Goal: Information Seeking & Learning: Understand process/instructions

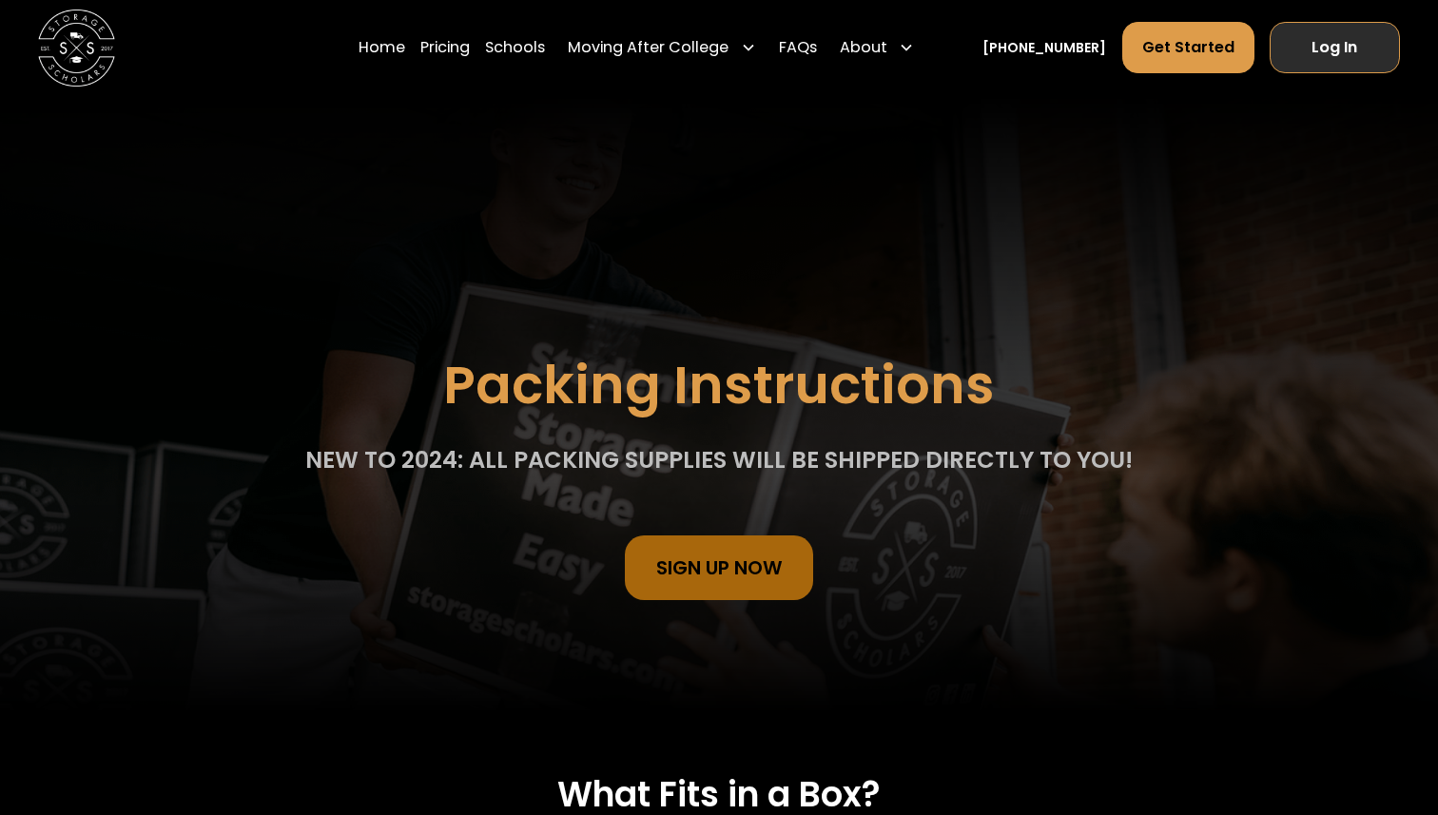
click at [1371, 49] on link "Log In" at bounding box center [1335, 47] width 130 height 51
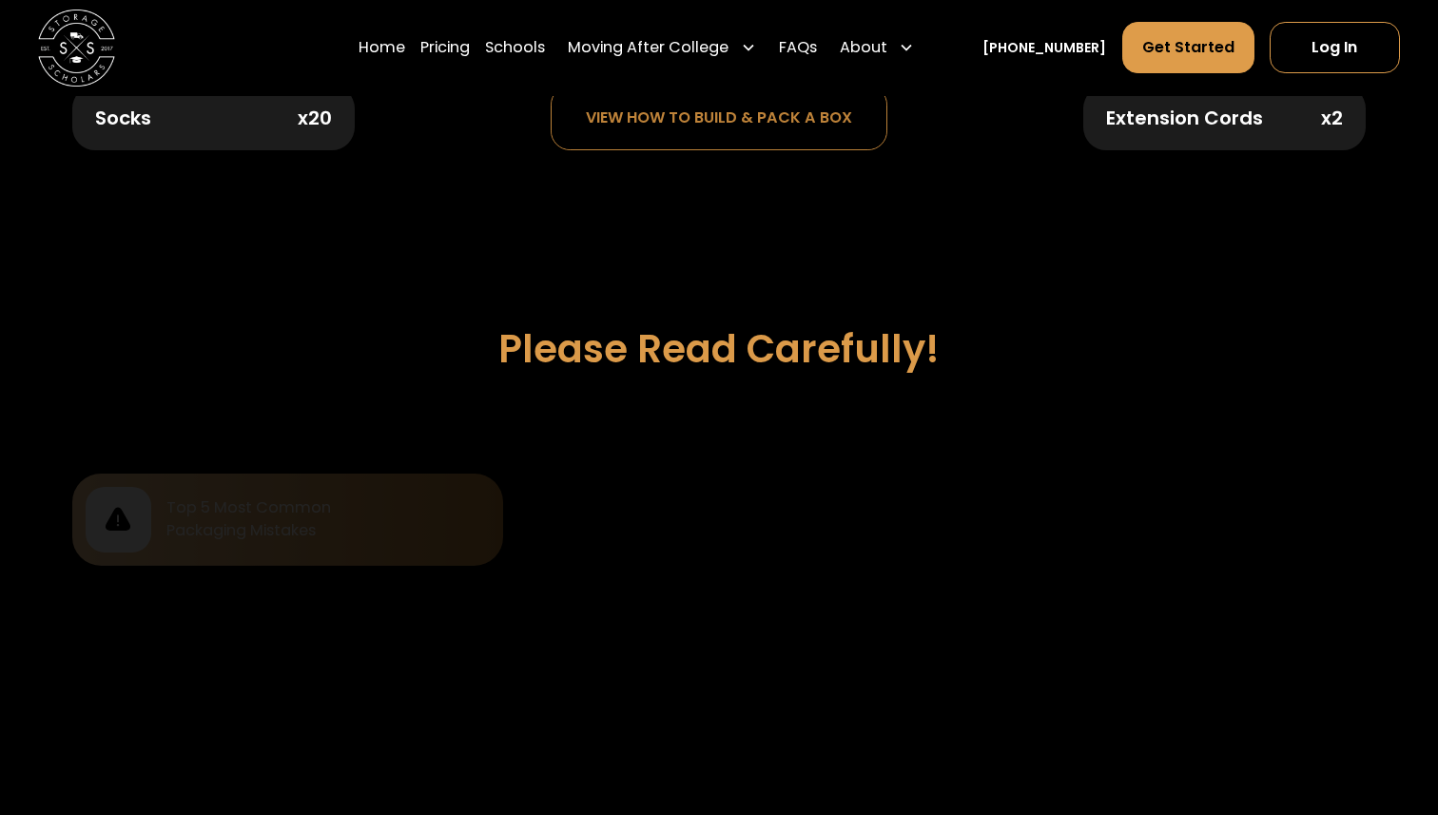
scroll to position [1542, 0]
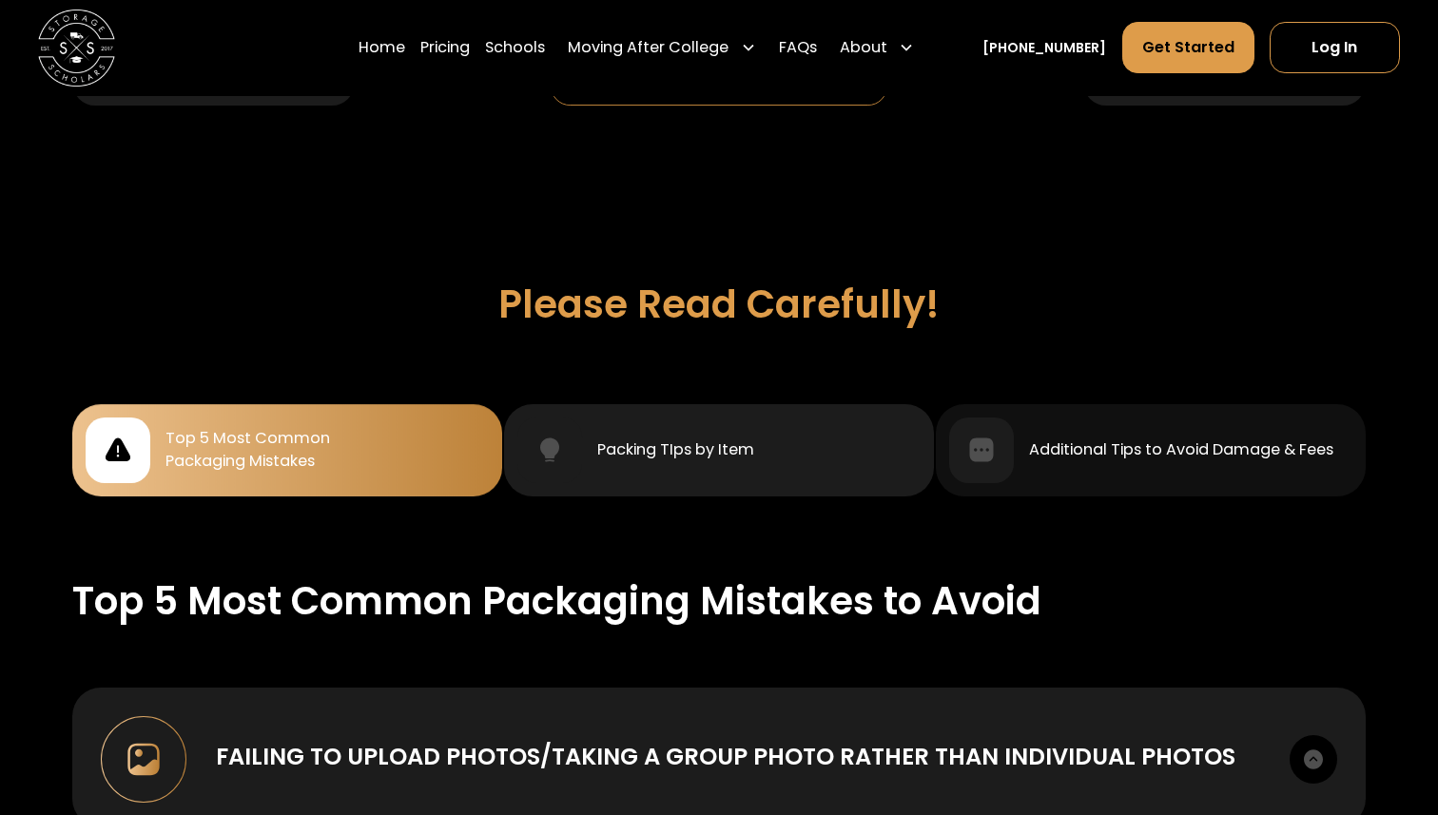
click at [719, 438] on div "Packing TIps by Item" at bounding box center [675, 449] width 157 height 23
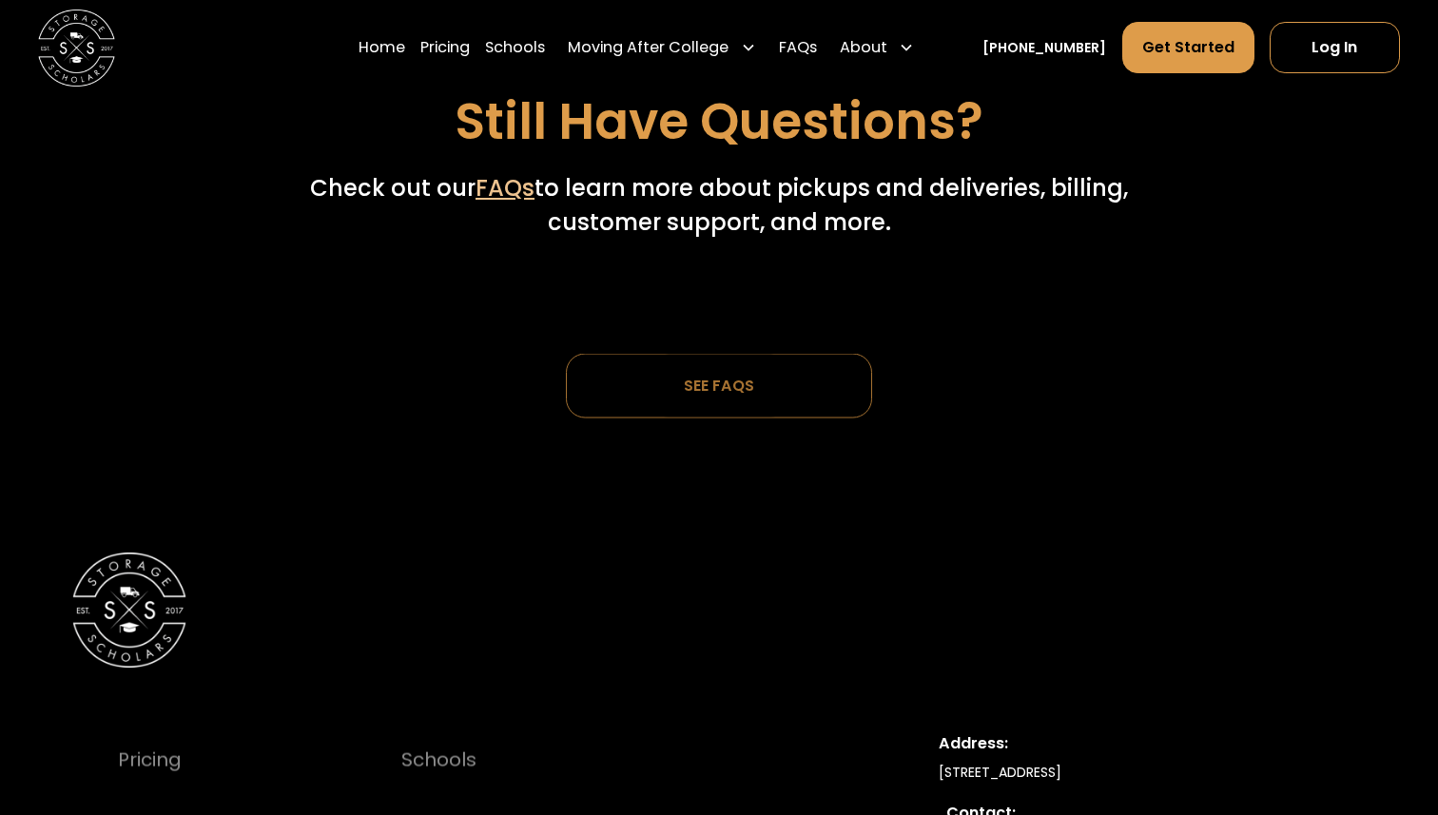
scroll to position [6512, 0]
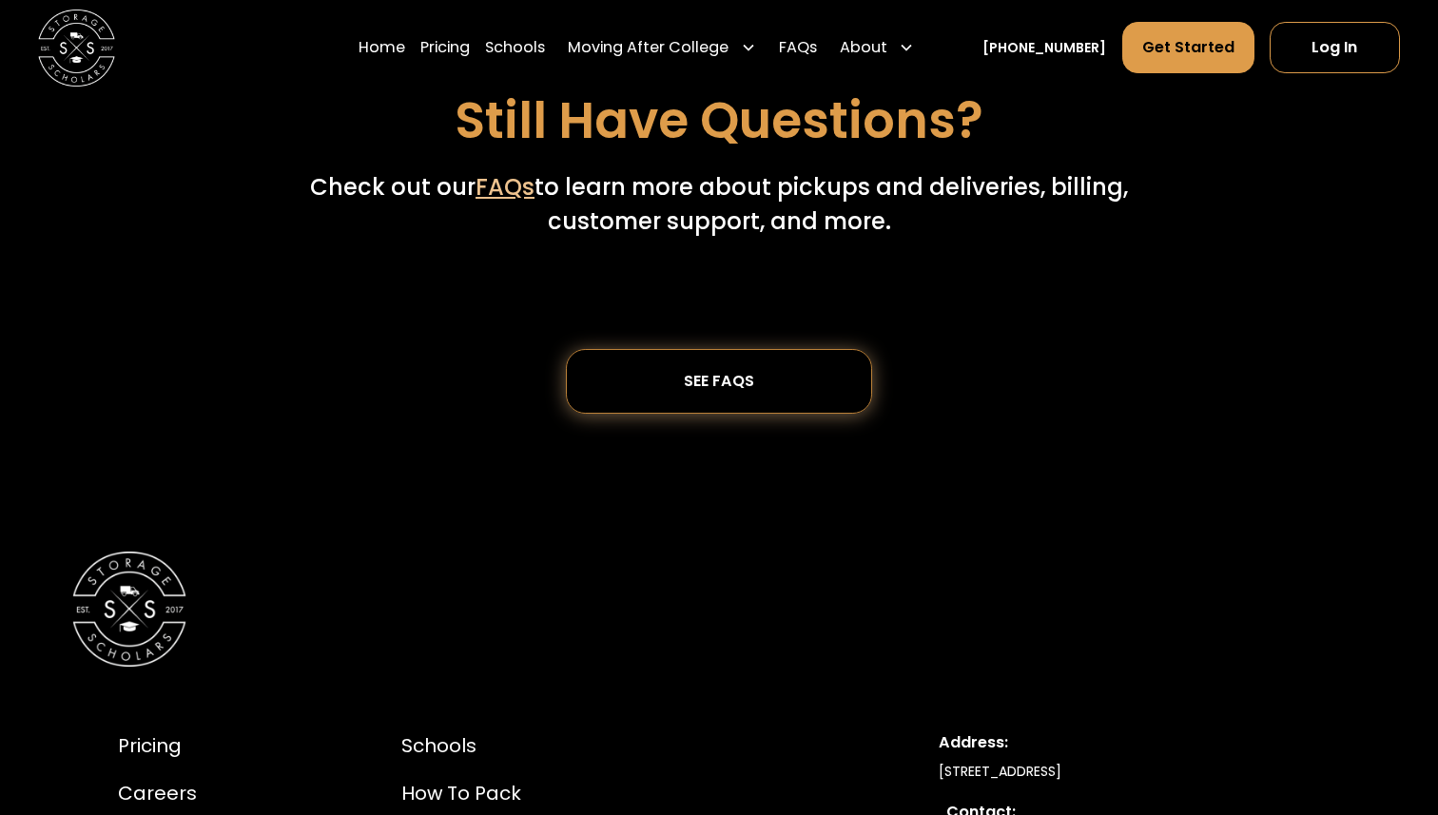
click at [718, 373] on div "SEE FAQs" at bounding box center [719, 381] width 70 height 17
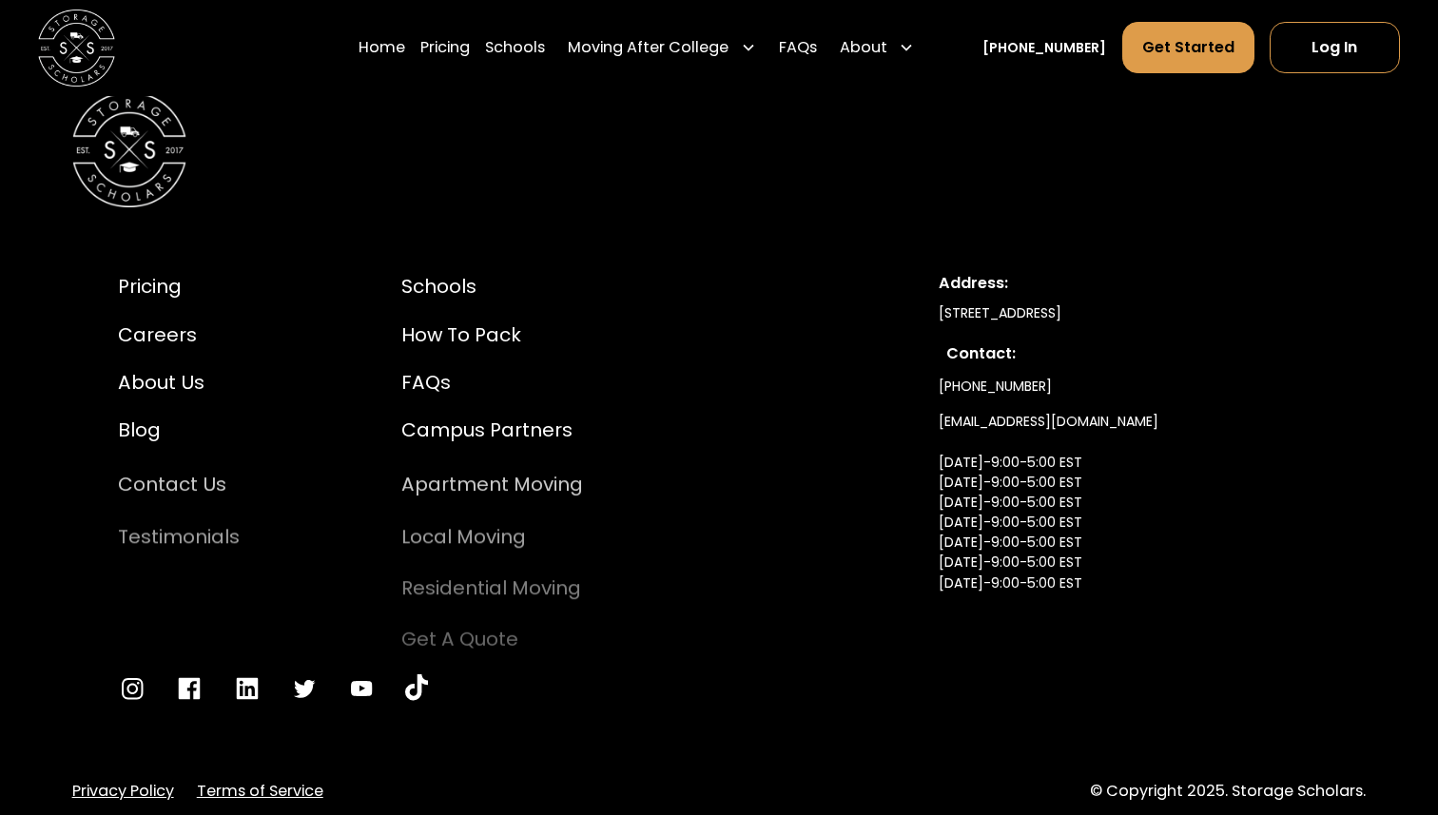
scroll to position [6138, 0]
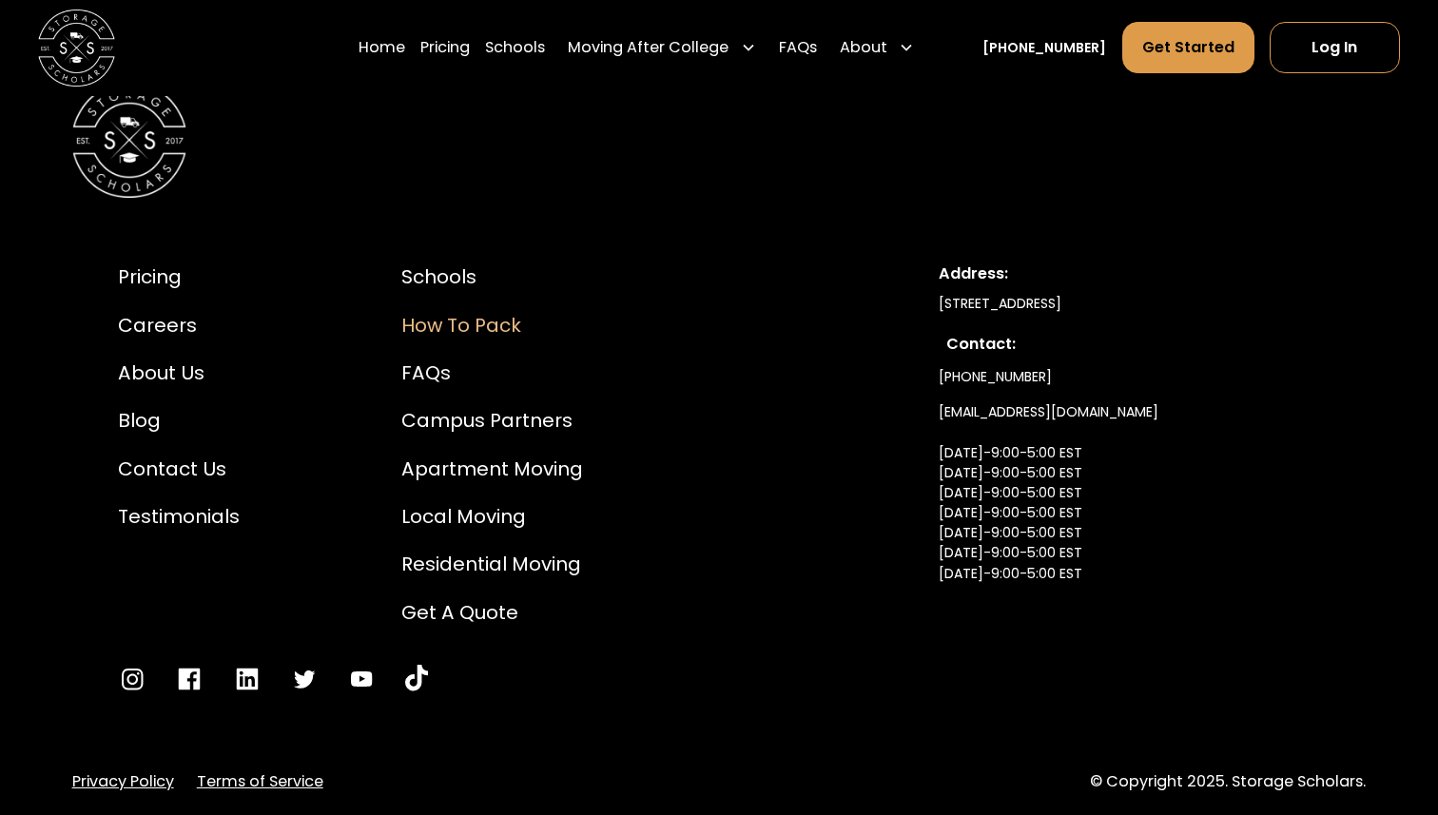
click at [459, 311] on div "How to Pack" at bounding box center [492, 325] width 182 height 29
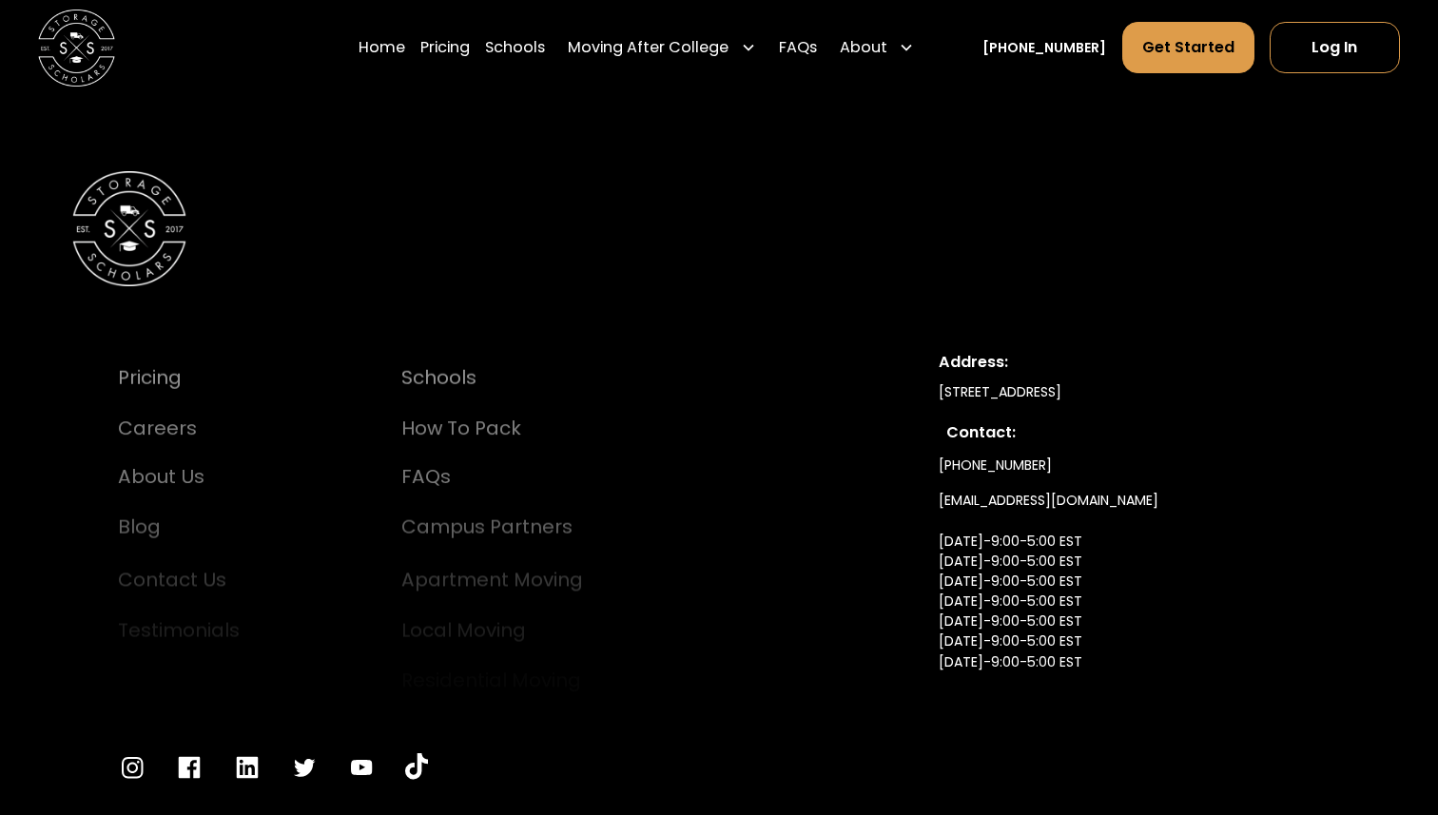
scroll to position [6182, 0]
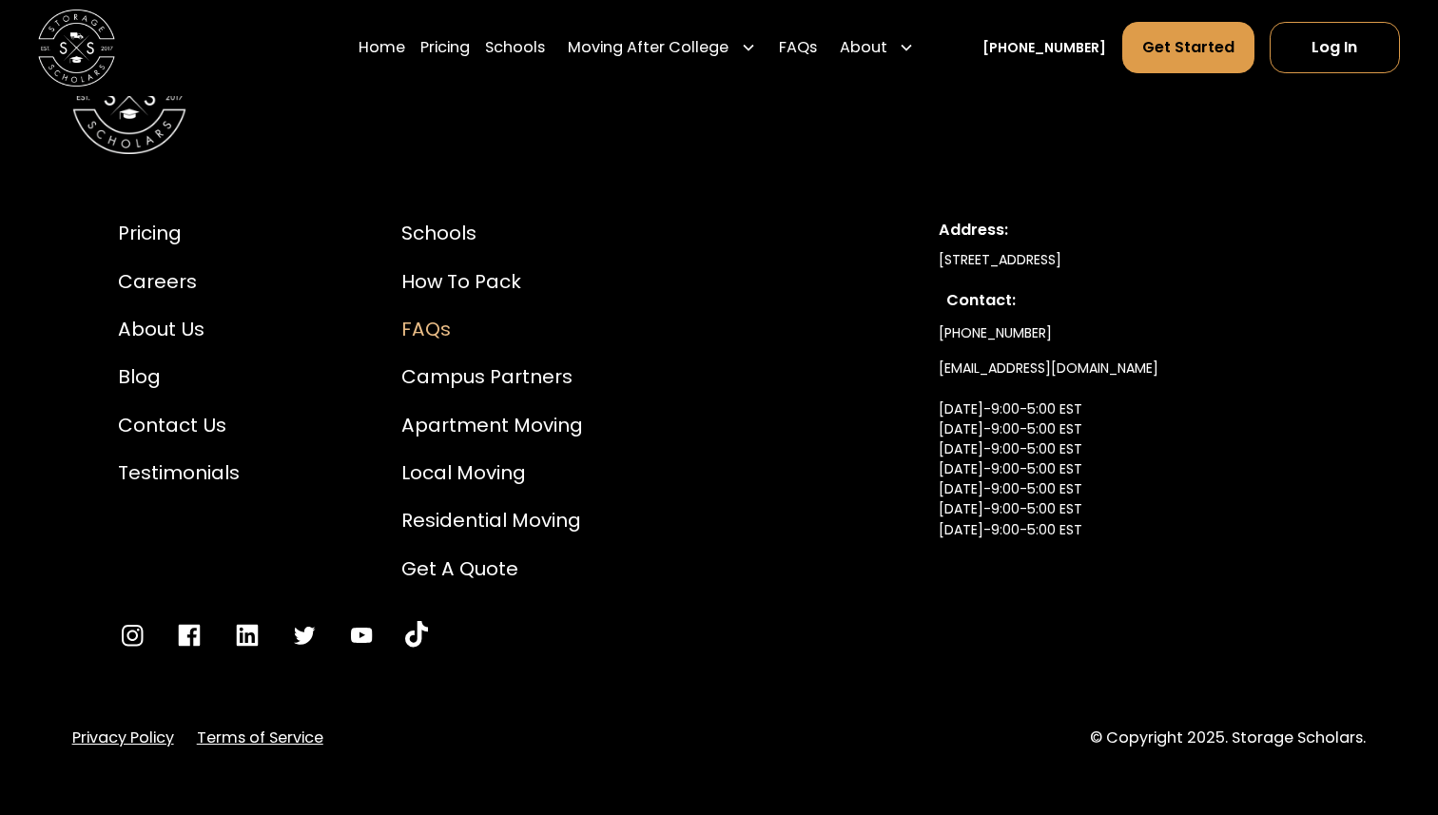
click at [428, 320] on div "FAQs" at bounding box center [492, 329] width 182 height 29
